Goal: Transaction & Acquisition: Download file/media

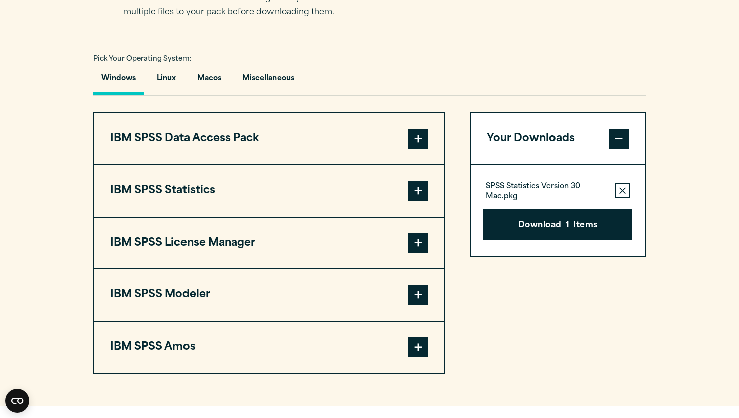
scroll to position [703, 0]
click at [271, 196] on button "IBM SPSS Statistics" at bounding box center [269, 190] width 351 height 51
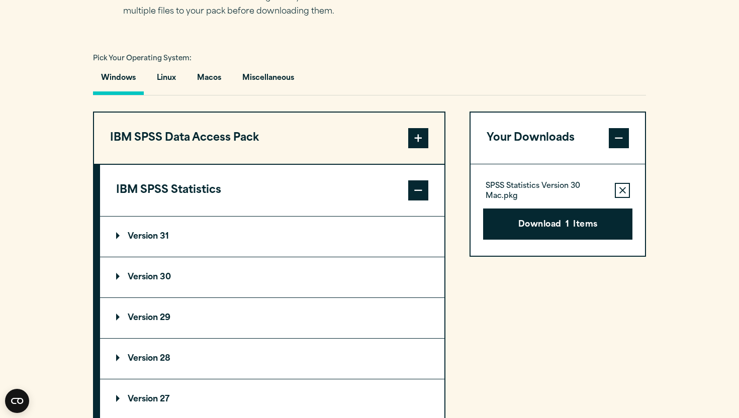
click at [157, 281] on p "Version 30" at bounding box center [143, 278] width 55 height 8
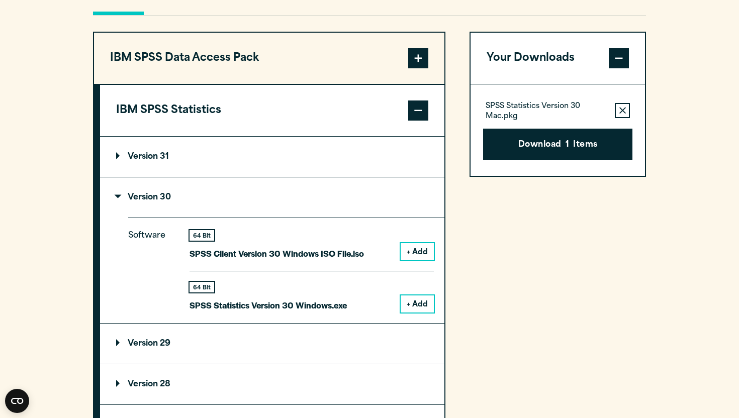
scroll to position [779, 0]
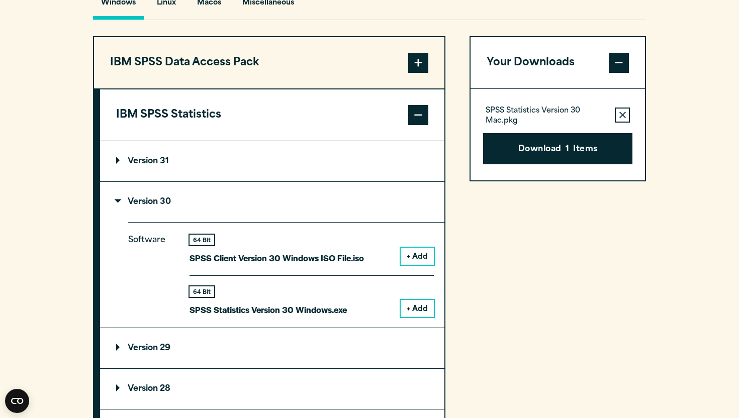
click at [307, 205] on summary "Version 30" at bounding box center [272, 202] width 345 height 40
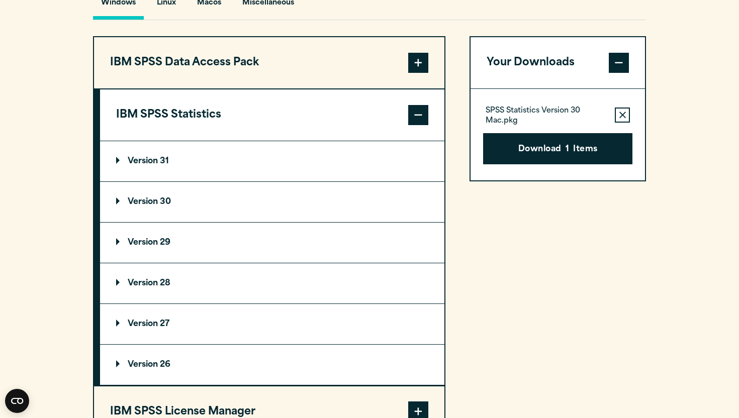
click at [120, 204] on p "Version 30" at bounding box center [143, 202] width 55 height 8
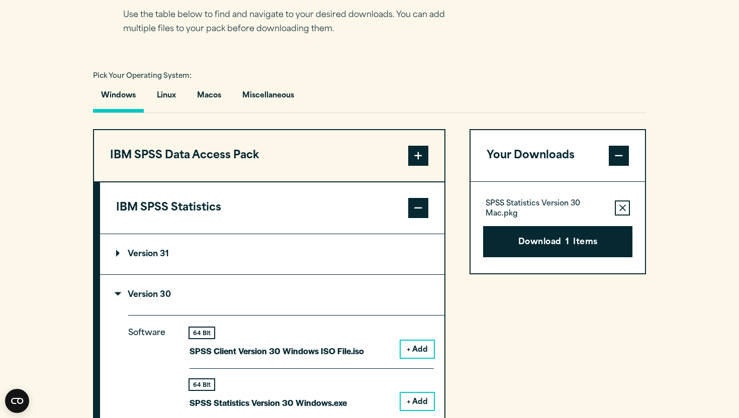
scroll to position [674, 0]
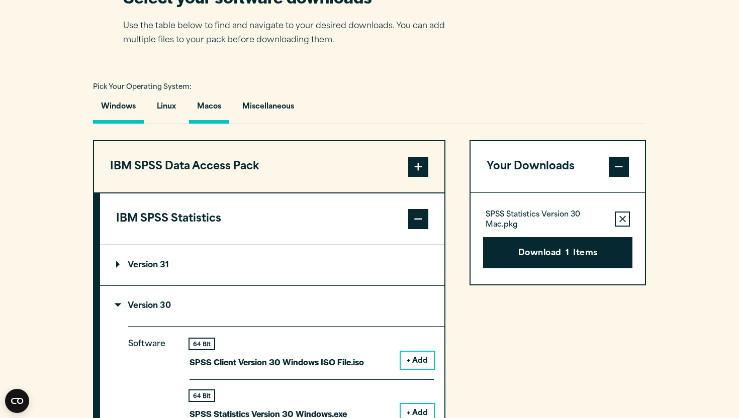
click at [206, 117] on button "Macos" at bounding box center [209, 109] width 40 height 29
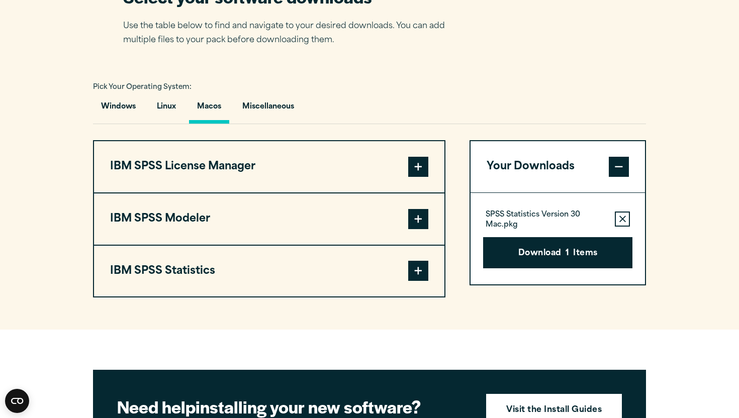
click at [210, 263] on button "IBM SPSS Statistics" at bounding box center [269, 271] width 351 height 51
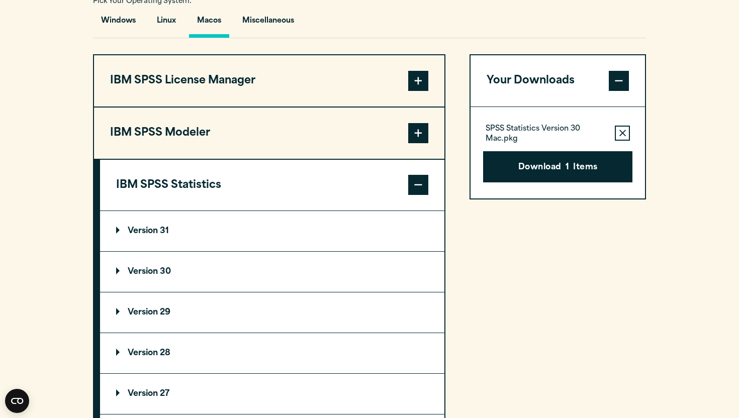
scroll to position [786, 0]
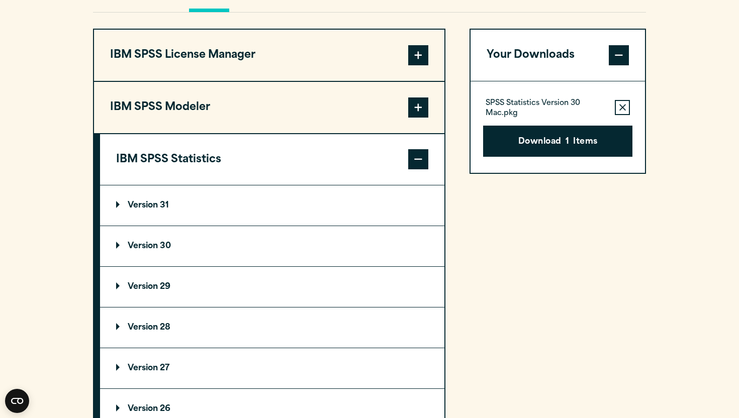
click at [204, 252] on summary "Version 30" at bounding box center [272, 246] width 345 height 40
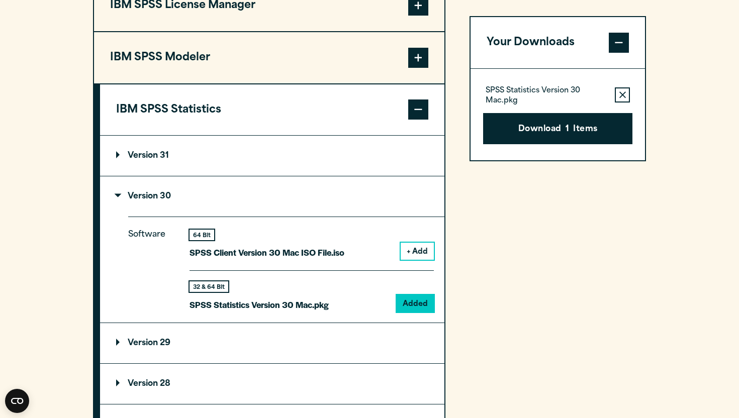
scroll to position [833, 0]
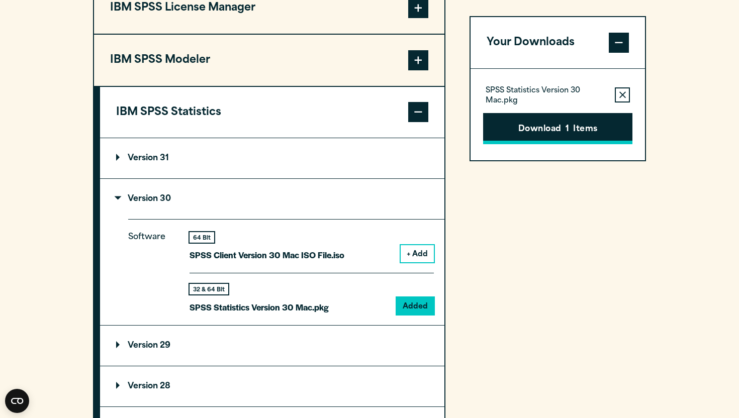
click at [569, 128] on button "Download 1 Items" at bounding box center [557, 128] width 149 height 31
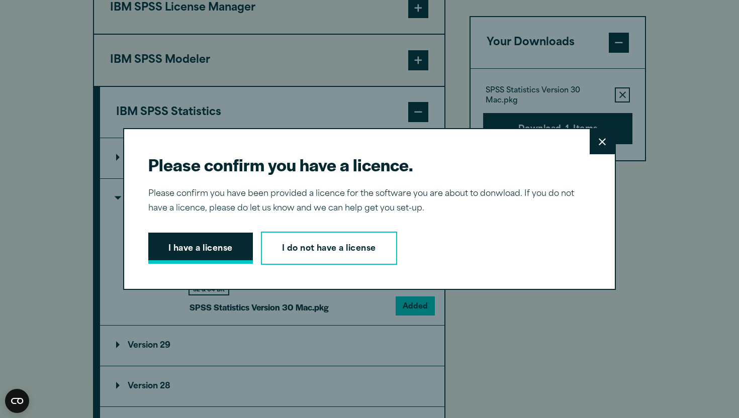
click at [217, 245] on button "I have a license" at bounding box center [200, 248] width 105 height 31
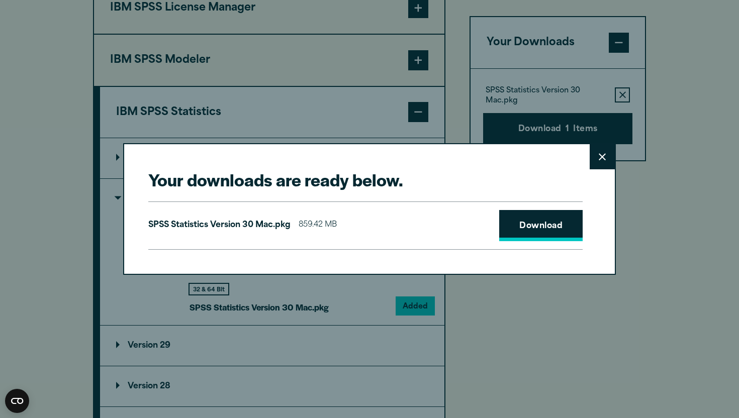
click at [523, 229] on link "Download" at bounding box center [540, 225] width 83 height 31
